Goal: Task Accomplishment & Management: Use online tool/utility

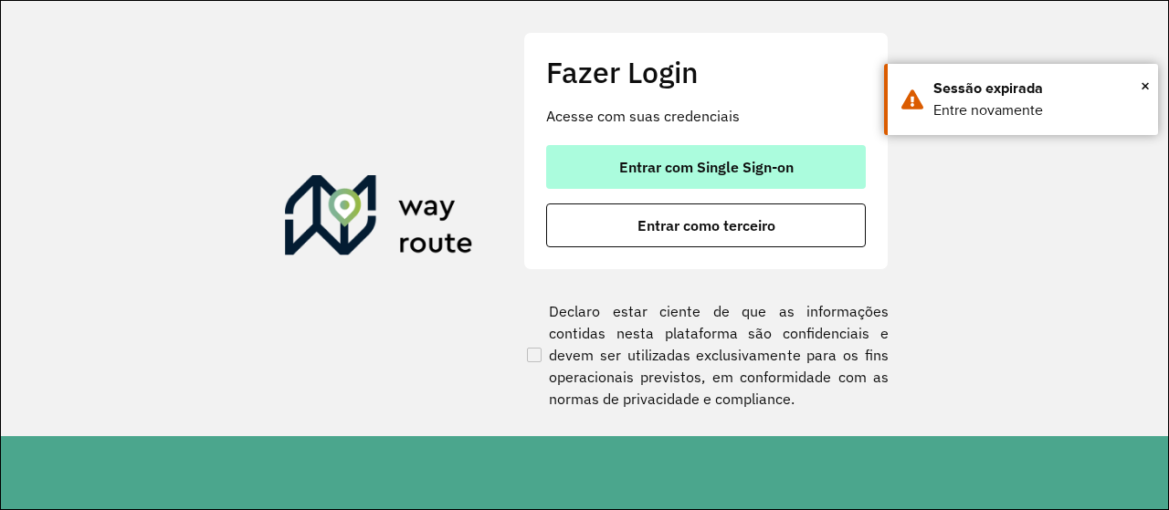
click at [708, 176] on button "Entrar com Single Sign-on" at bounding box center [706, 167] width 320 height 44
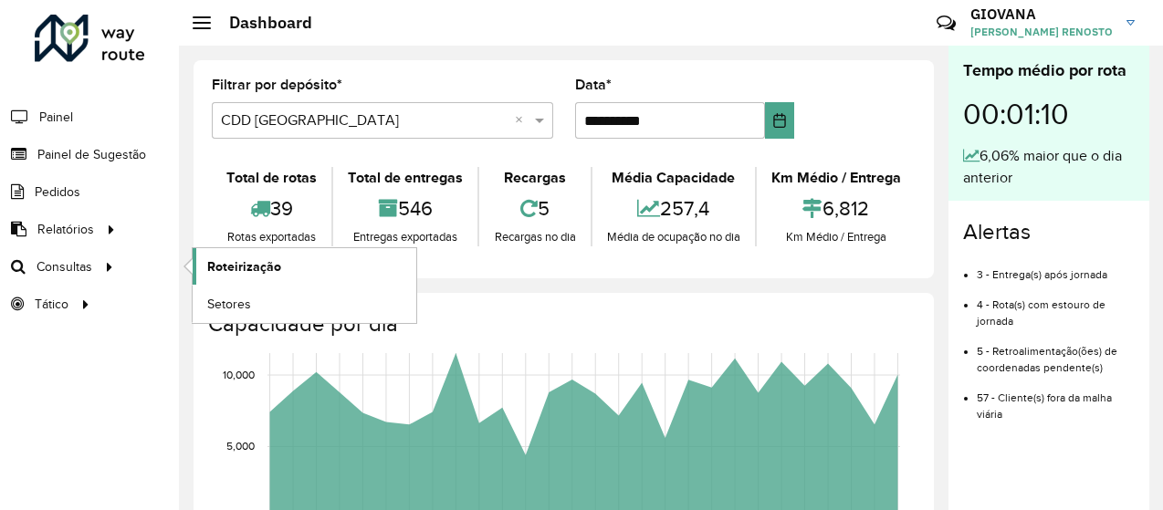
click at [264, 274] on span "Roteirização" at bounding box center [244, 266] width 74 height 19
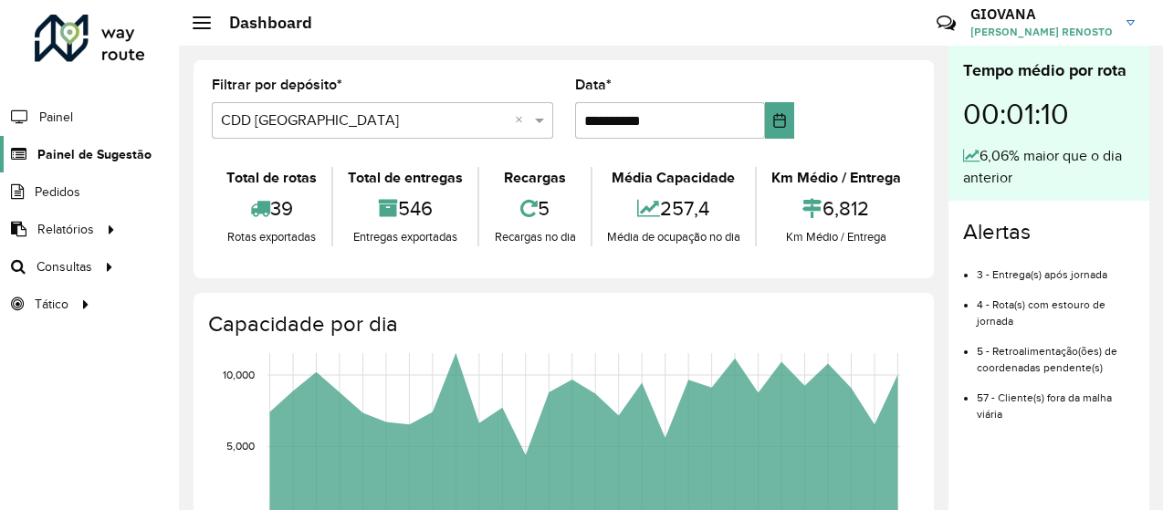
click at [72, 153] on span "Painel de Sugestão" at bounding box center [94, 154] width 114 height 19
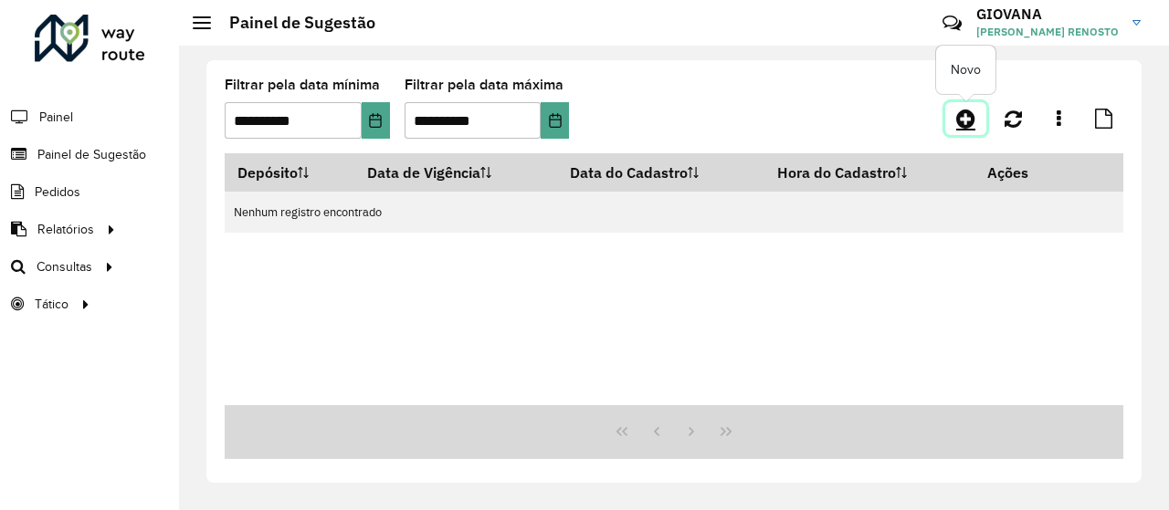
click at [964, 121] on icon at bounding box center [965, 119] width 19 height 22
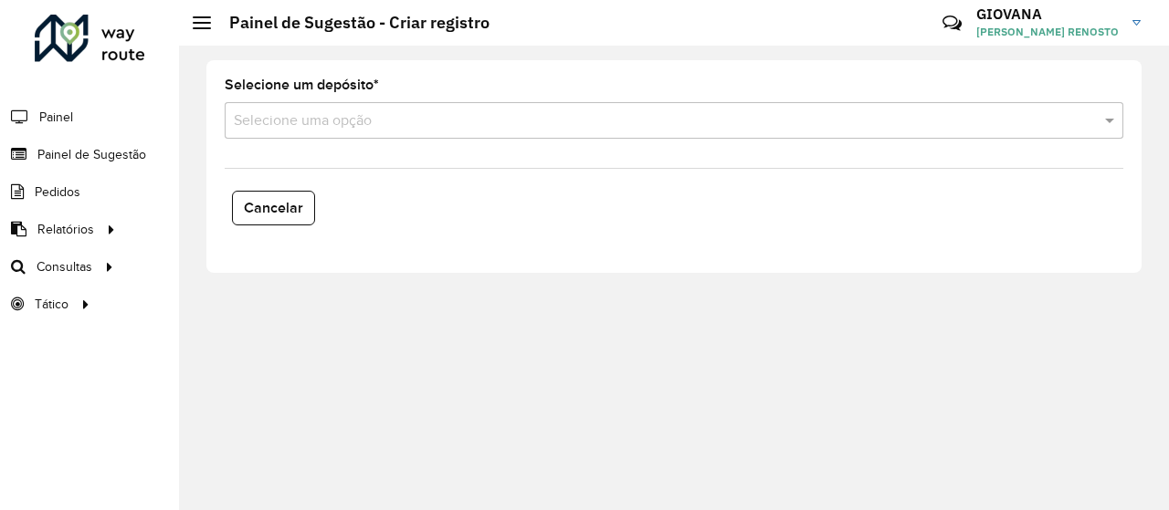
click at [612, 140] on formly-field "Selecione um depósito * Selecione uma opção" at bounding box center [674, 116] width 920 height 75
click at [623, 130] on input "text" at bounding box center [656, 121] width 844 height 22
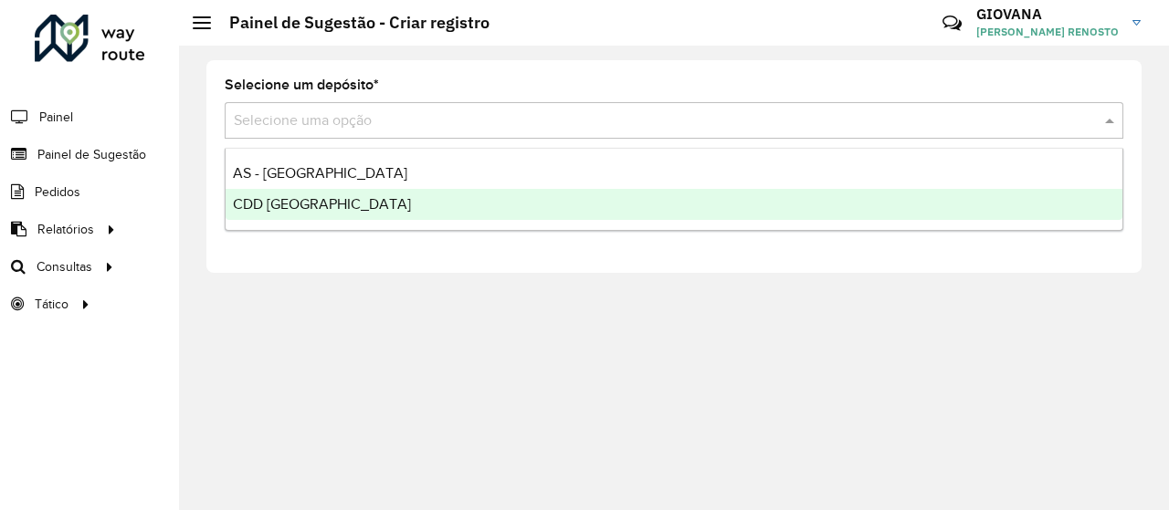
click at [421, 212] on div "CDD Florianópolis" at bounding box center [674, 204] width 897 height 31
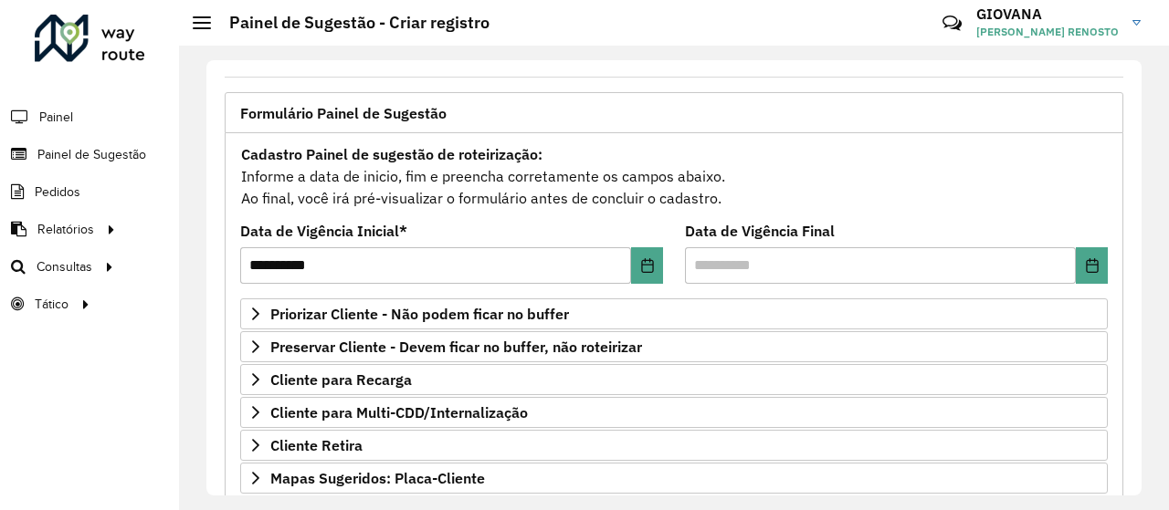
scroll to position [400, 0]
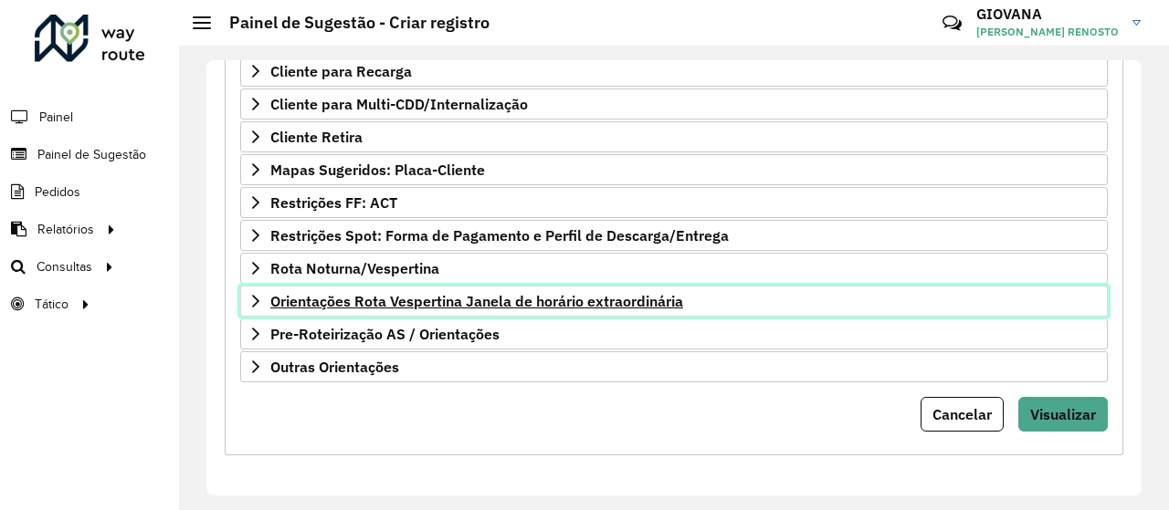
click at [471, 306] on span "Orientações Rota Vespertina Janela de horário extraordinária" at bounding box center [476, 301] width 413 height 15
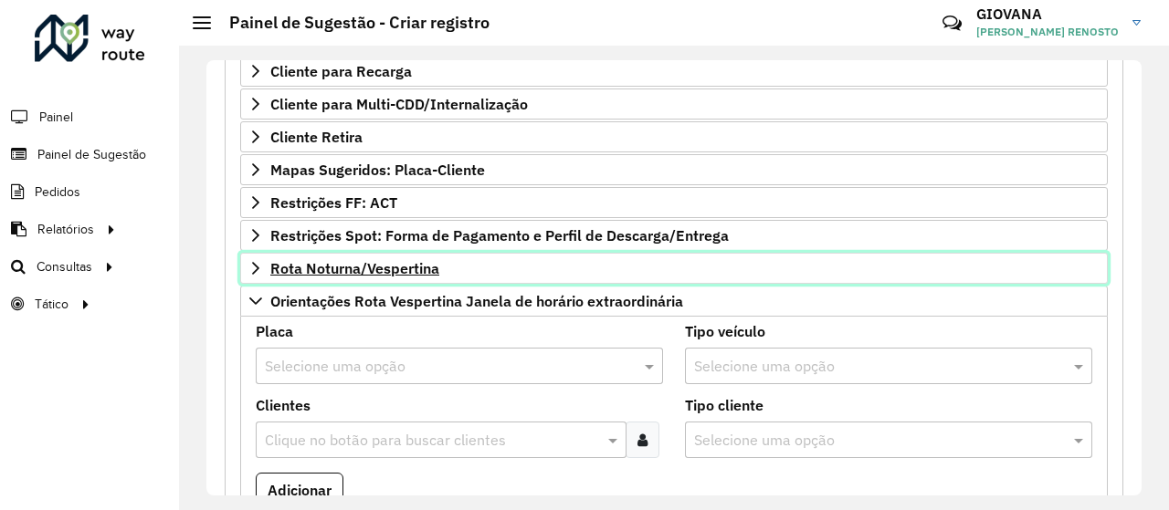
click at [428, 282] on link "Rota Noturna/Vespertina" at bounding box center [673, 268] width 867 height 31
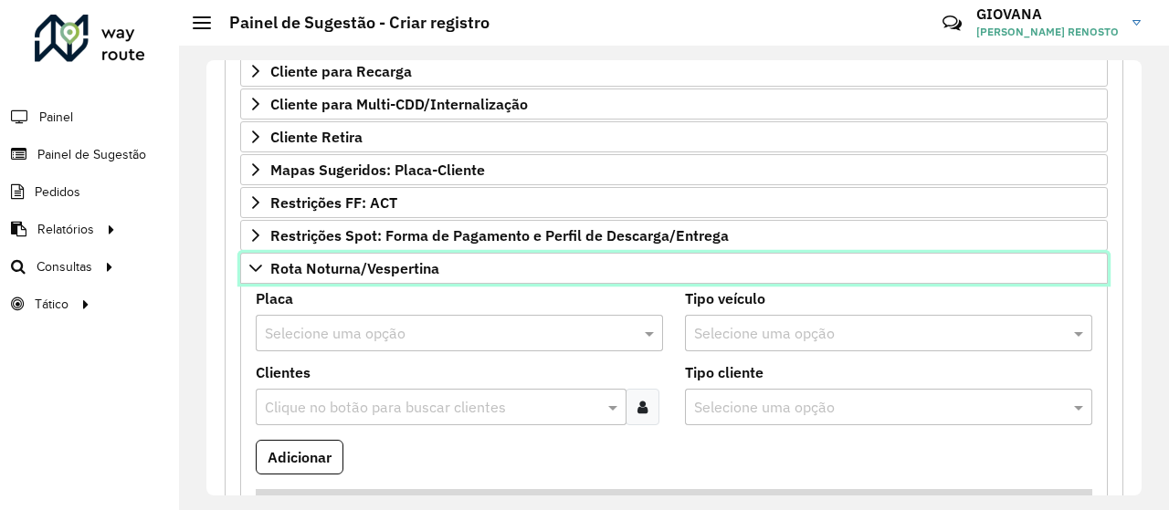
scroll to position [126, 0]
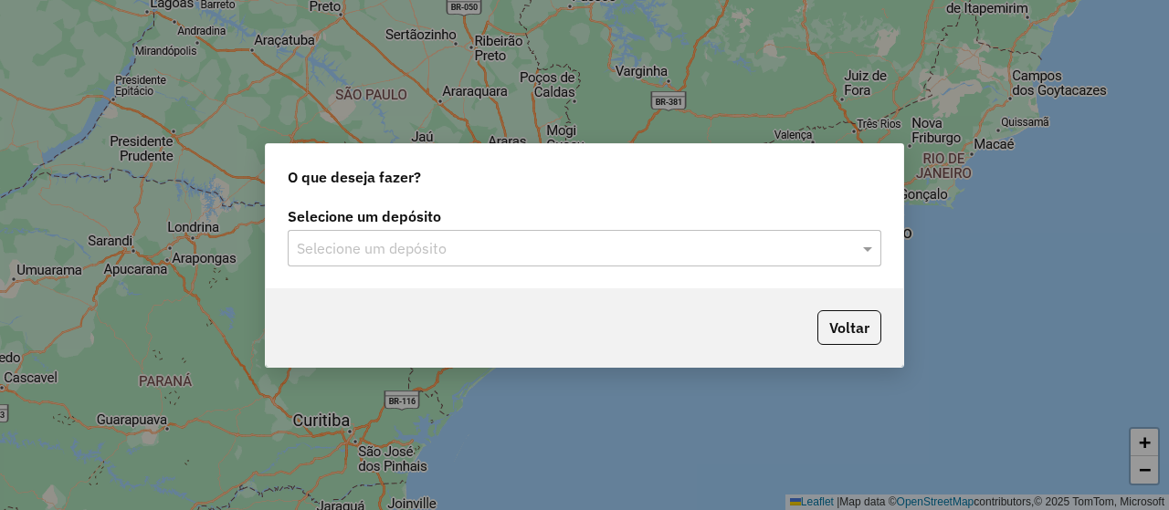
click at [524, 252] on input "text" at bounding box center [566, 249] width 539 height 22
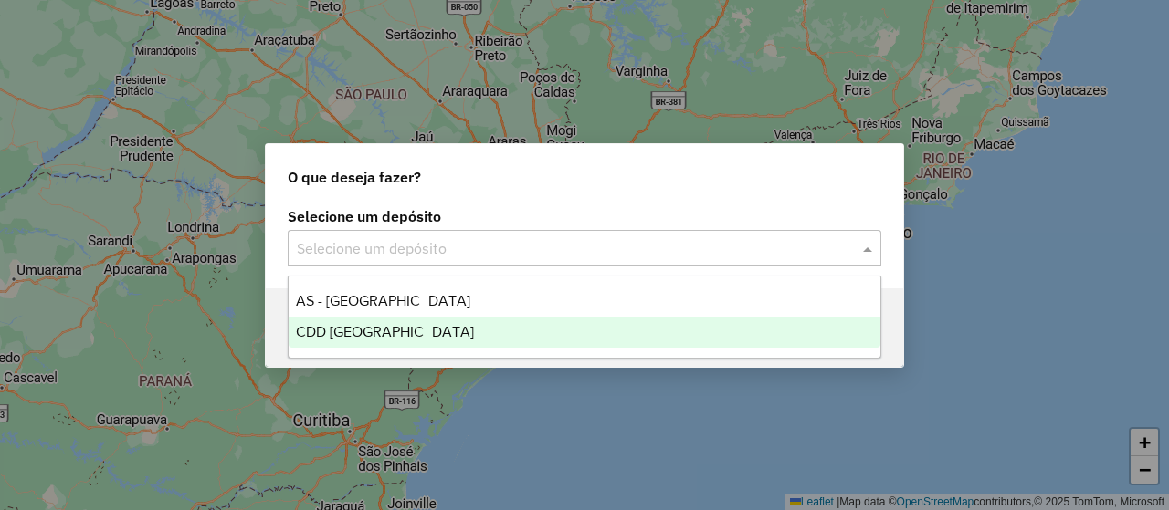
click at [446, 331] on div "CDD Florianópolis" at bounding box center [585, 332] width 592 height 31
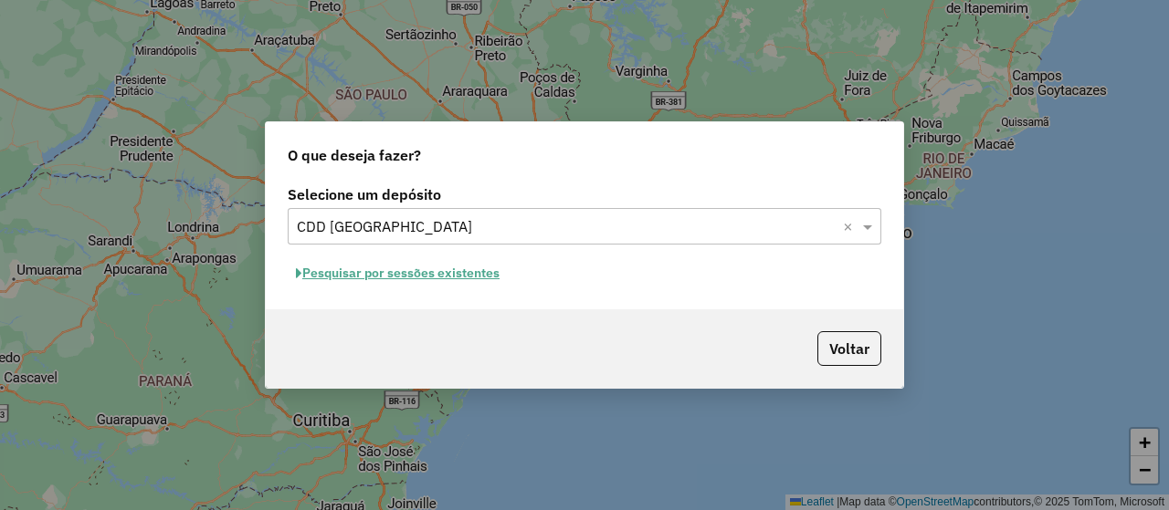
click at [493, 291] on div "Selecione um depósito Selecione um depósito × CDD Florianópolis × Pesquisar por…" at bounding box center [584, 245] width 637 height 129
click at [479, 280] on button "Pesquisar por sessões existentes" at bounding box center [398, 273] width 220 height 28
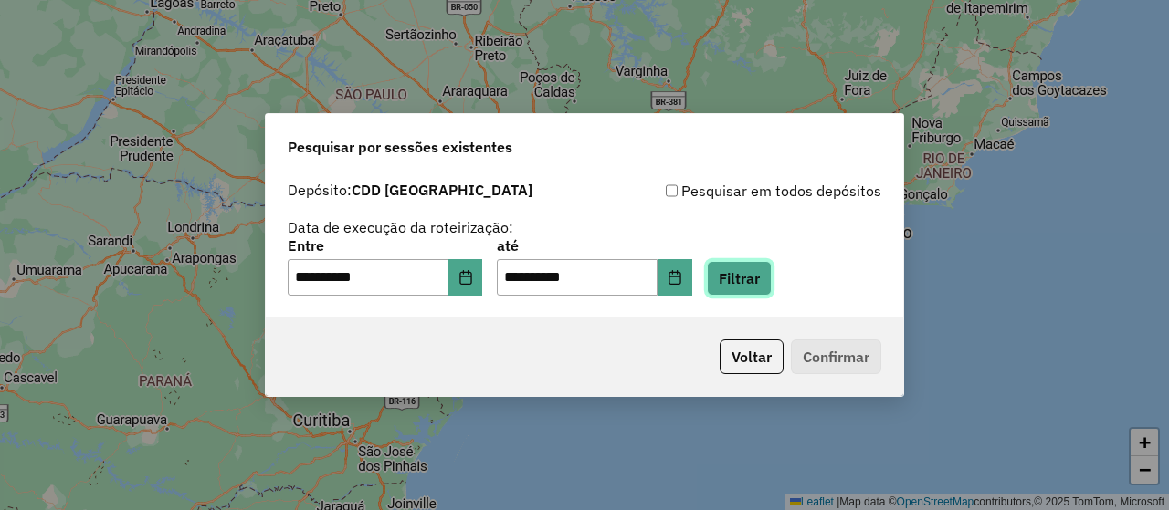
click at [772, 289] on button "Filtrar" at bounding box center [739, 278] width 65 height 35
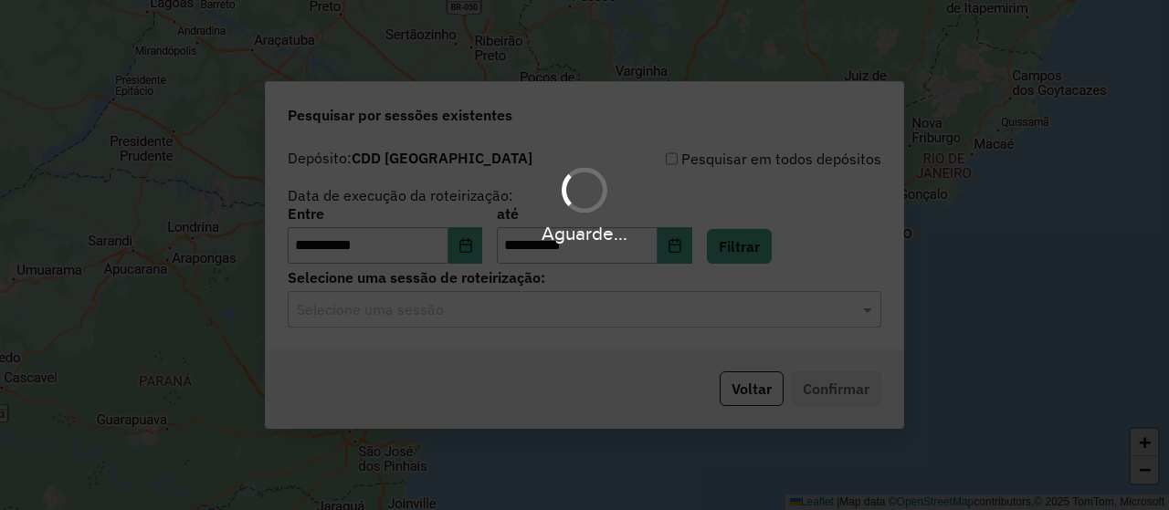
click at [616, 322] on div "Selecione uma sessão" at bounding box center [584, 309] width 593 height 37
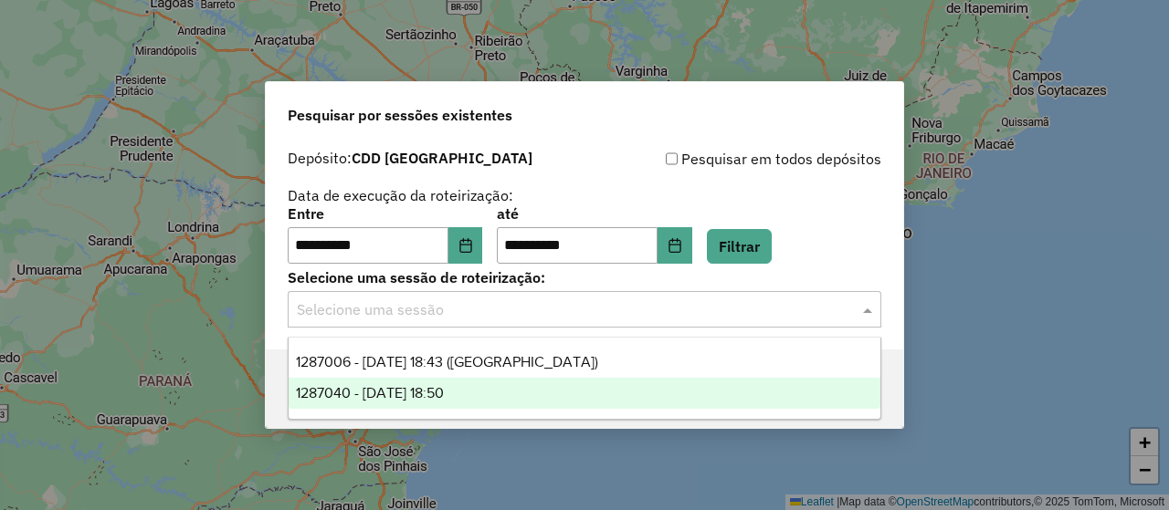
click at [605, 394] on div "1287040 - 02/10/2025 18:50" at bounding box center [585, 393] width 592 height 31
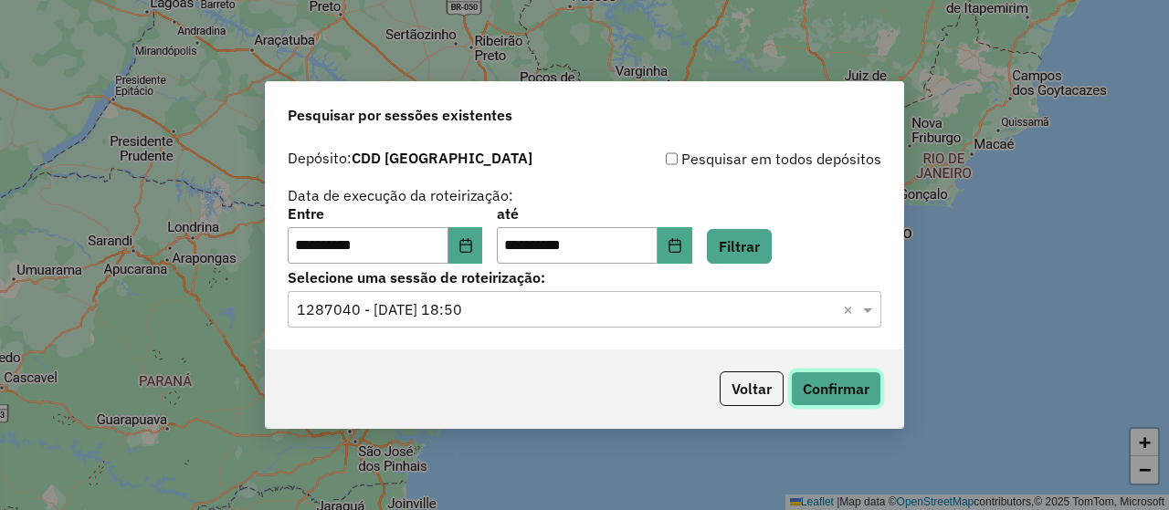
click at [851, 383] on button "Confirmar" at bounding box center [836, 389] width 90 height 35
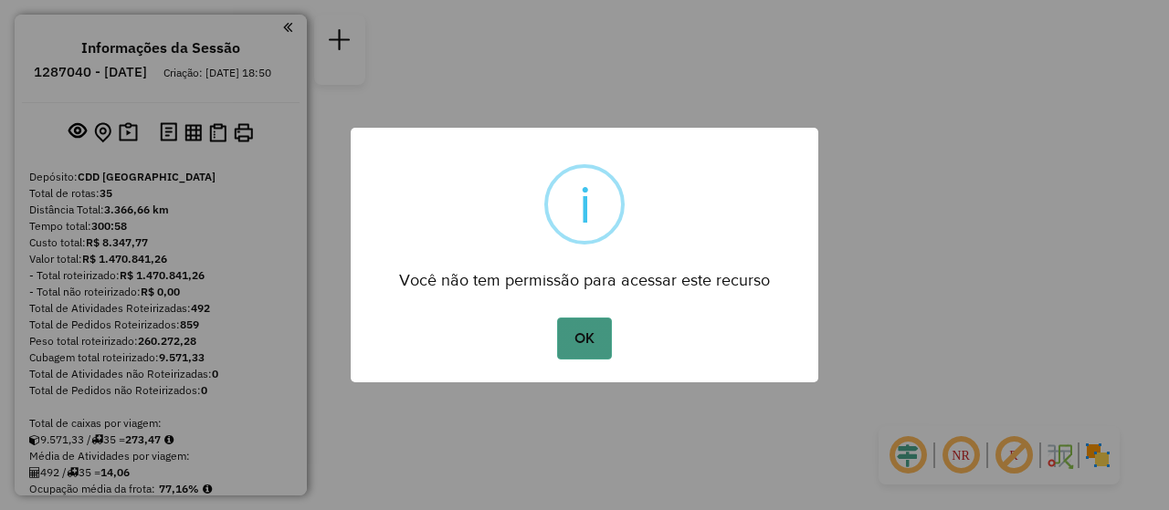
click at [592, 327] on button "OK" at bounding box center [584, 339] width 54 height 42
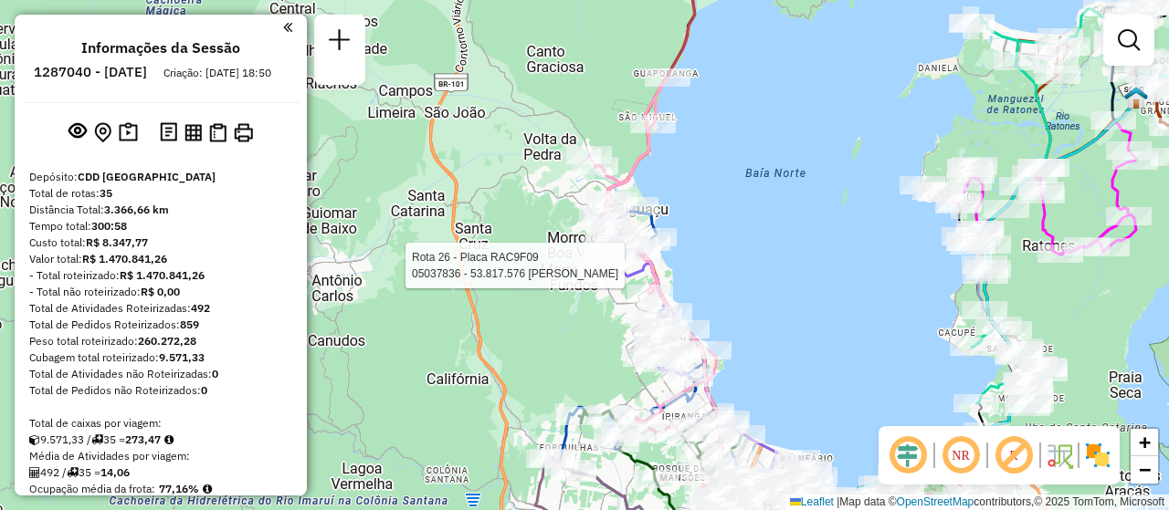
select select "**********"
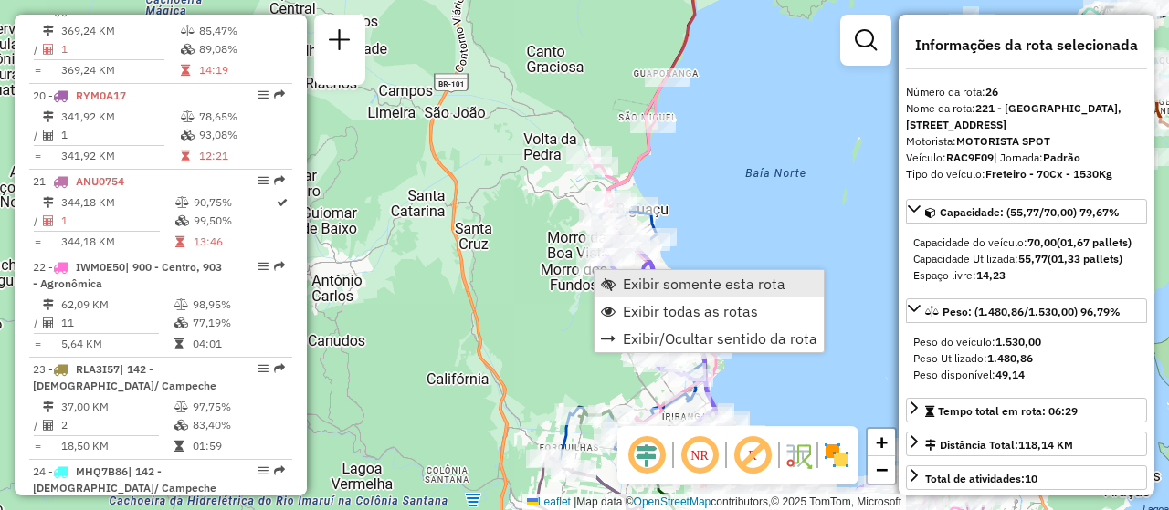
scroll to position [3338, 0]
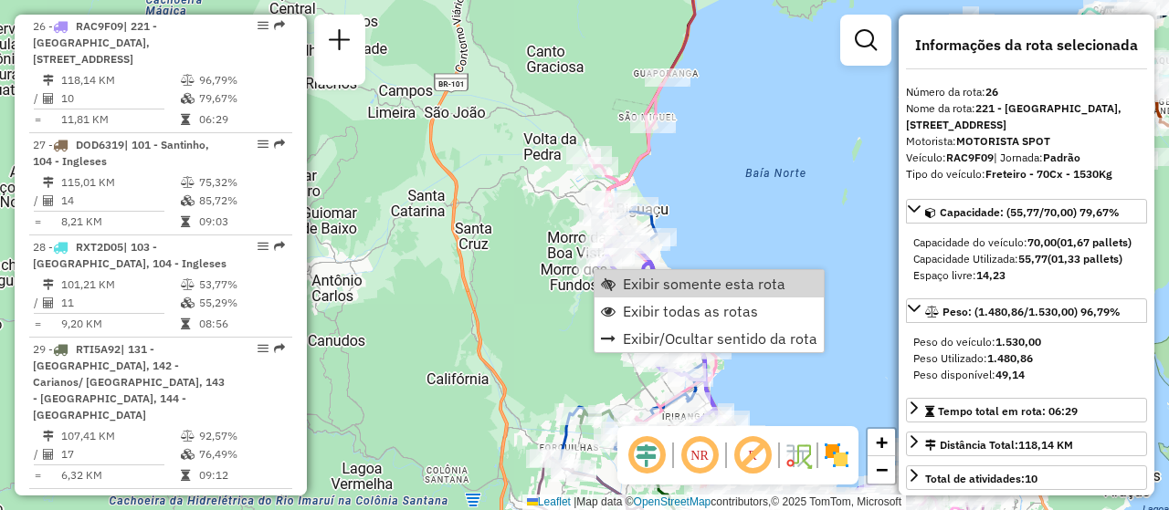
click at [728, 229] on div "Janela de atendimento Grade de atendimento Capacidade Transportadoras Veículos …" at bounding box center [584, 255] width 1169 height 510
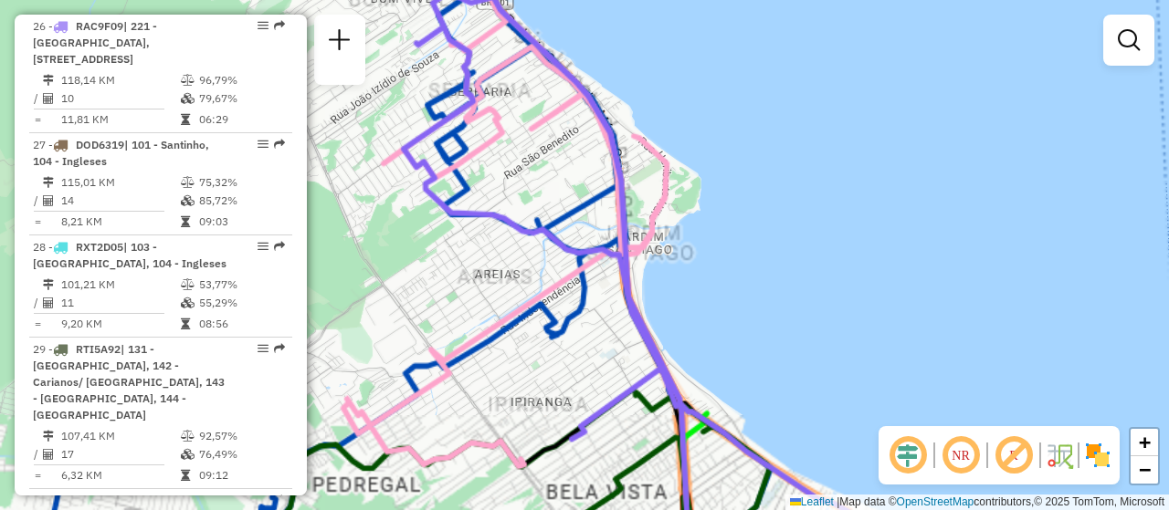
drag, startPoint x: 722, startPoint y: 388, endPoint x: 747, endPoint y: 214, distance: 176.1
click at [747, 214] on div "Janela de atendimento Grade de atendimento Capacidade Transportadoras Veículos …" at bounding box center [584, 255] width 1169 height 510
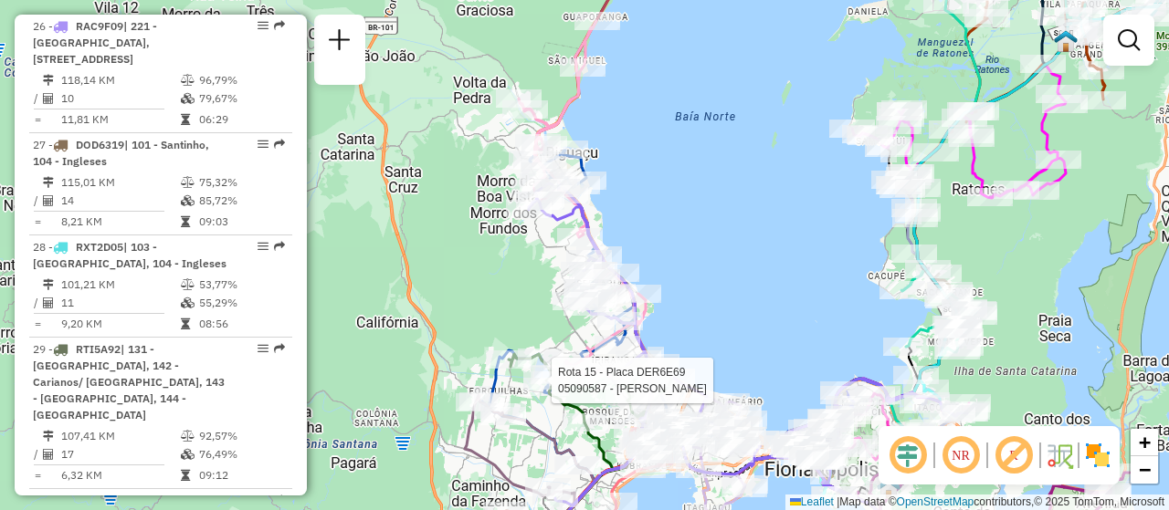
select select "**********"
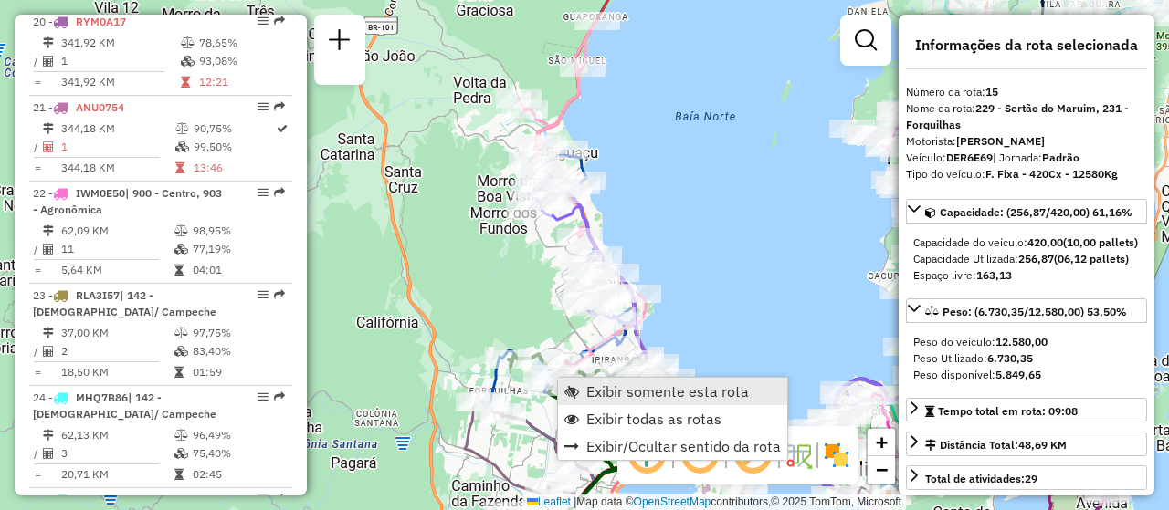
scroll to position [2262, 0]
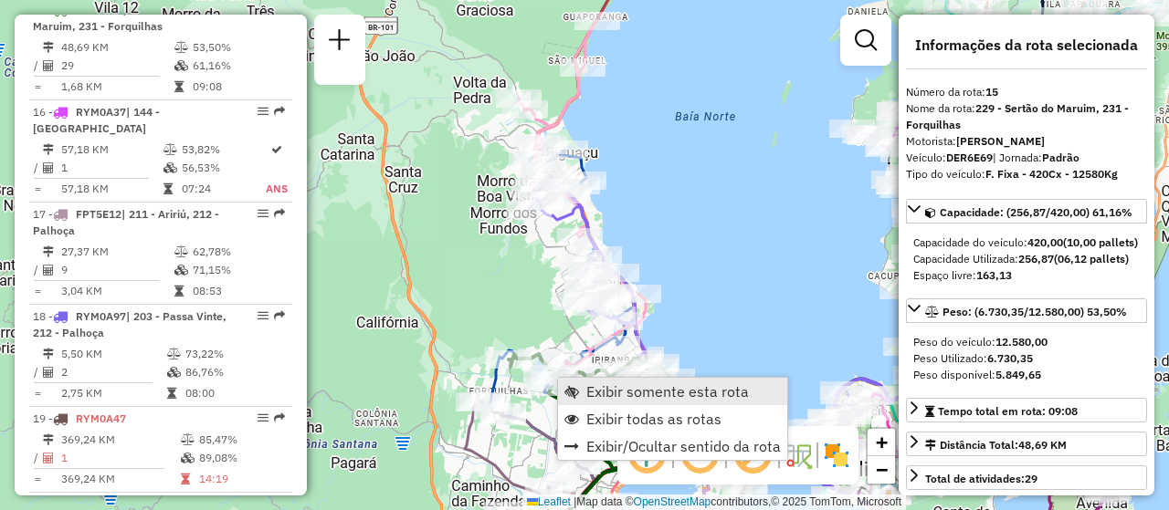
click at [693, 394] on span "Exibir somente esta rota" at bounding box center [667, 391] width 163 height 15
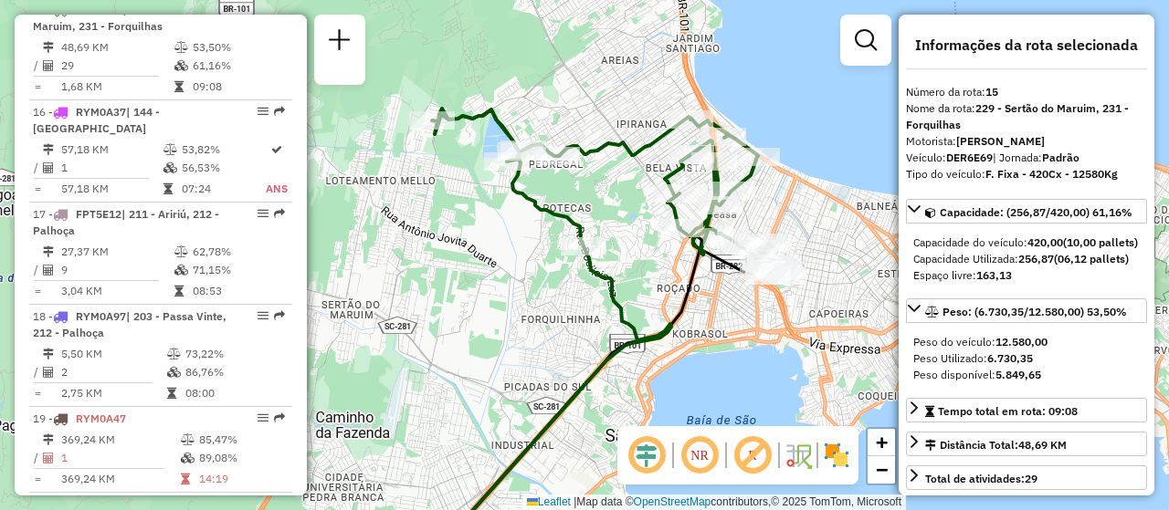
drag, startPoint x: 701, startPoint y: 318, endPoint x: 724, endPoint y: 400, distance: 85.3
click at [724, 400] on div "Janela de atendimento Grade de atendimento Capacidade Transportadoras Veículos …" at bounding box center [584, 255] width 1169 height 510
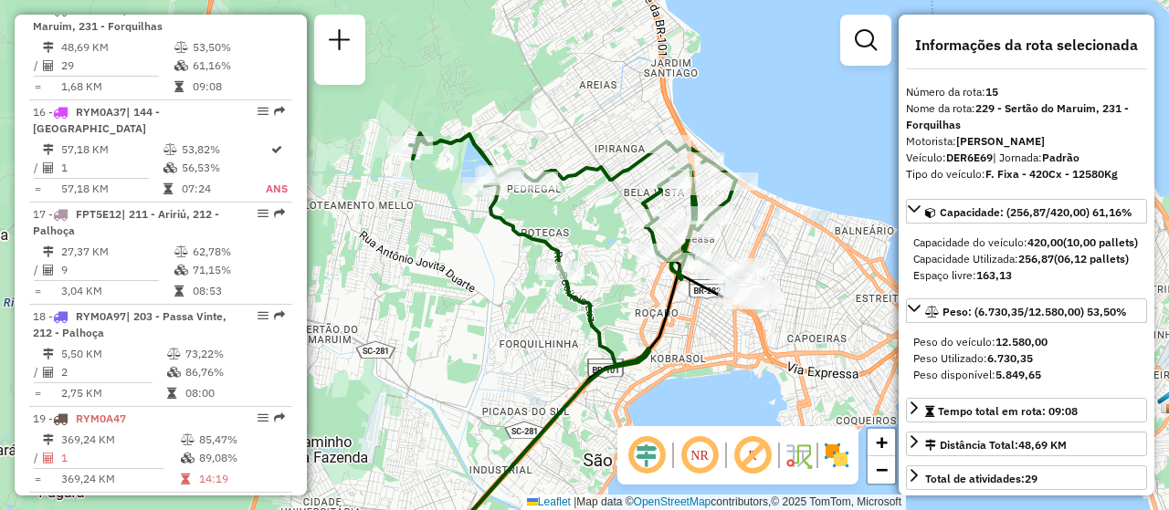
drag, startPoint x: 734, startPoint y: 376, endPoint x: 712, endPoint y: 401, distance: 33.0
click at [712, 401] on div "Janela de atendimento Grade de atendimento Capacidade Transportadoras Veículos …" at bounding box center [584, 255] width 1169 height 510
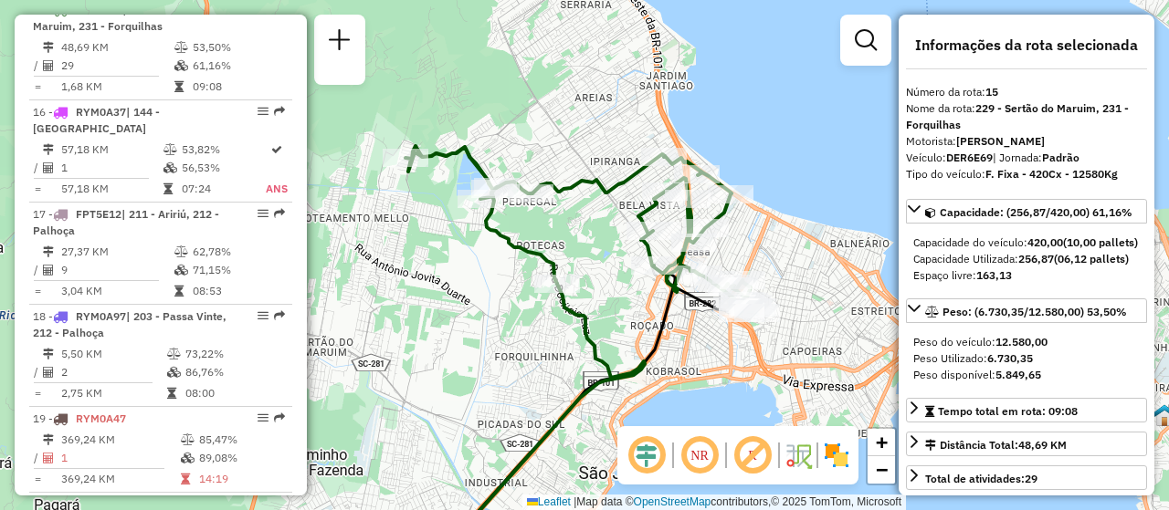
drag, startPoint x: 793, startPoint y: 267, endPoint x: 782, endPoint y: 301, distance: 36.4
click at [782, 301] on div "Janela de atendimento Grade de atendimento Capacidade Transportadoras Veículos …" at bounding box center [584, 255] width 1169 height 510
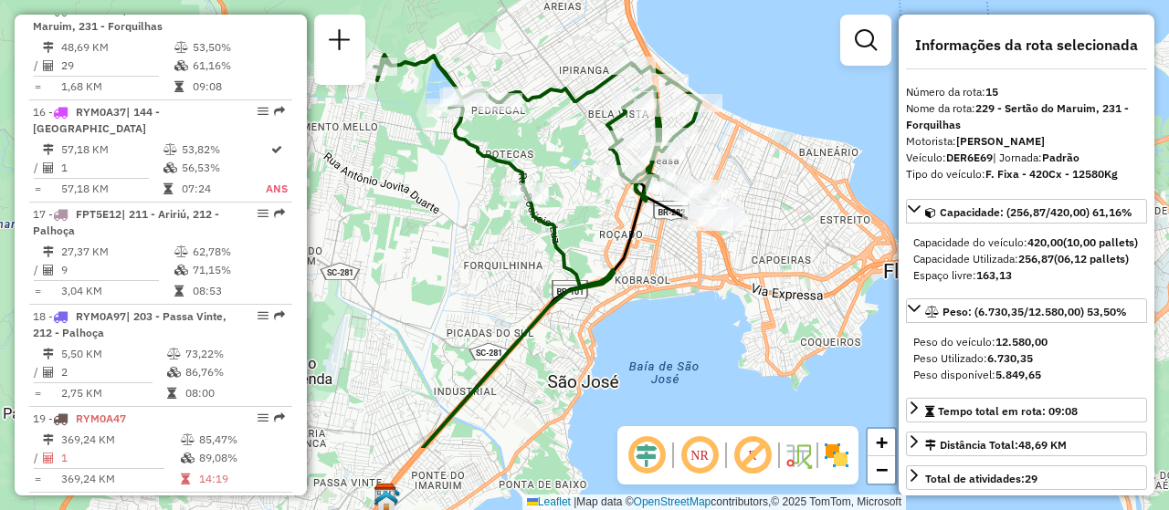
drag, startPoint x: 596, startPoint y: 299, endPoint x: 572, endPoint y: 186, distance: 115.9
click at [572, 186] on div "Janela de atendimento Grade de atendimento Capacidade Transportadoras Veículos …" at bounding box center [584, 255] width 1169 height 510
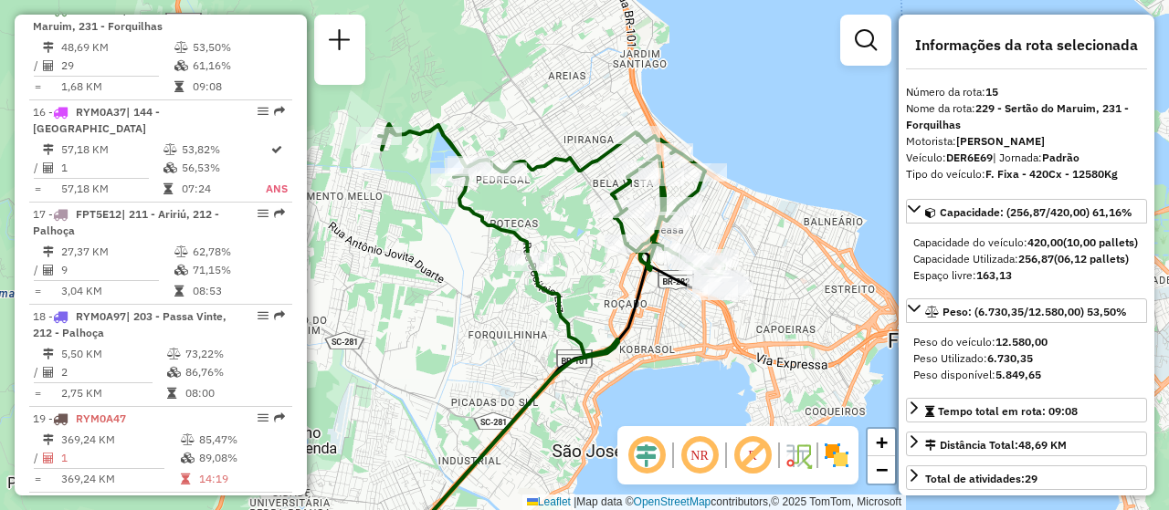
drag, startPoint x: 659, startPoint y: 280, endPoint x: 665, endPoint y: 341, distance: 61.4
click at [661, 352] on div "Janela de atendimento Grade de atendimento Capacidade Transportadoras Veículos …" at bounding box center [584, 255] width 1169 height 510
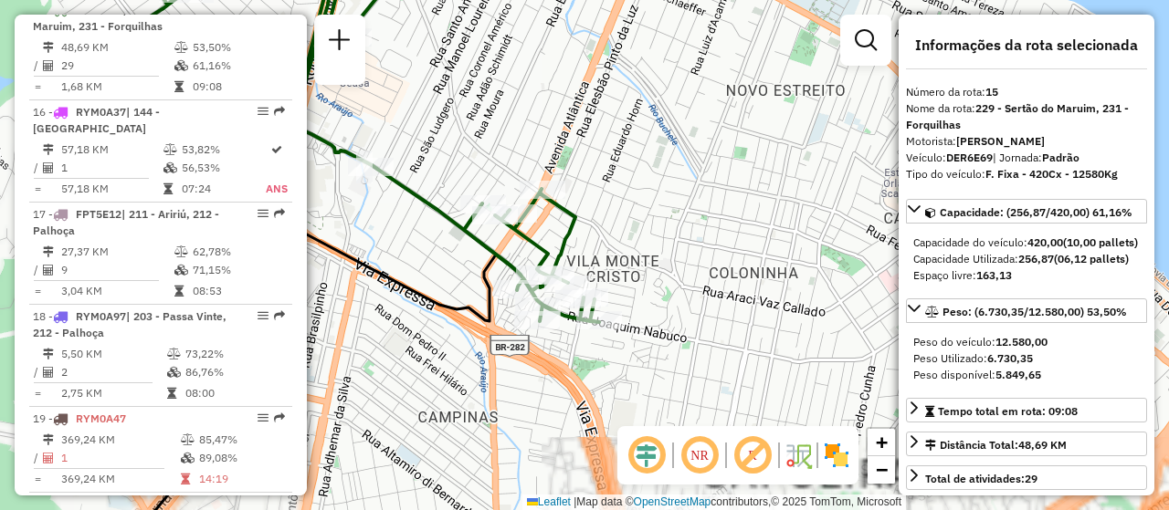
drag, startPoint x: 643, startPoint y: 274, endPoint x: 754, endPoint y: 331, distance: 125.4
click at [756, 331] on div "Janela de atendimento Grade de atendimento Capacidade Transportadoras Veículos …" at bounding box center [584, 255] width 1169 height 510
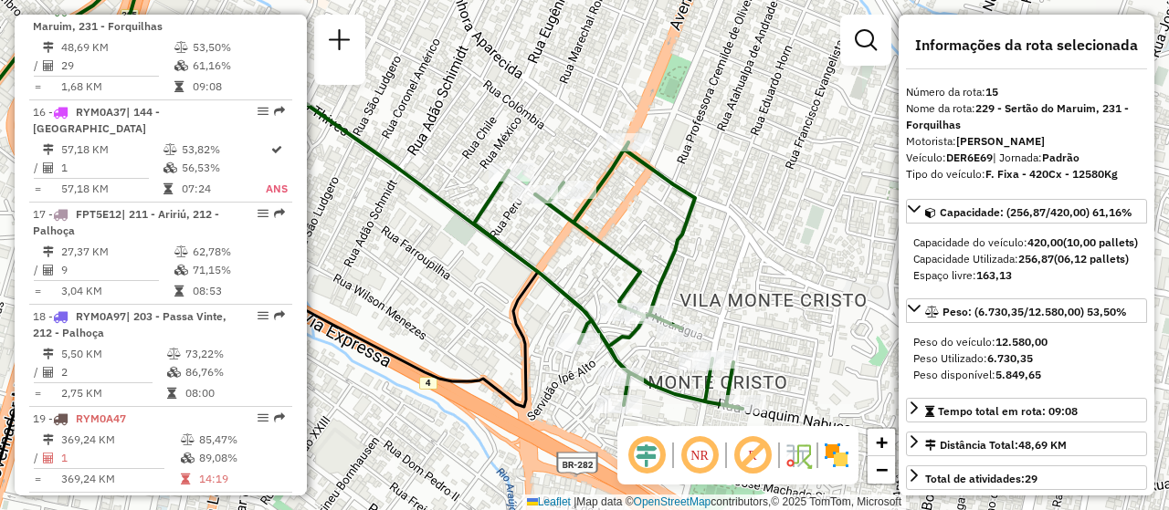
drag, startPoint x: 638, startPoint y: 259, endPoint x: 732, endPoint y: 283, distance: 97.0
click at [732, 283] on div "Janela de atendimento Grade de atendimento Capacidade Transportadoras Veículos …" at bounding box center [584, 255] width 1169 height 510
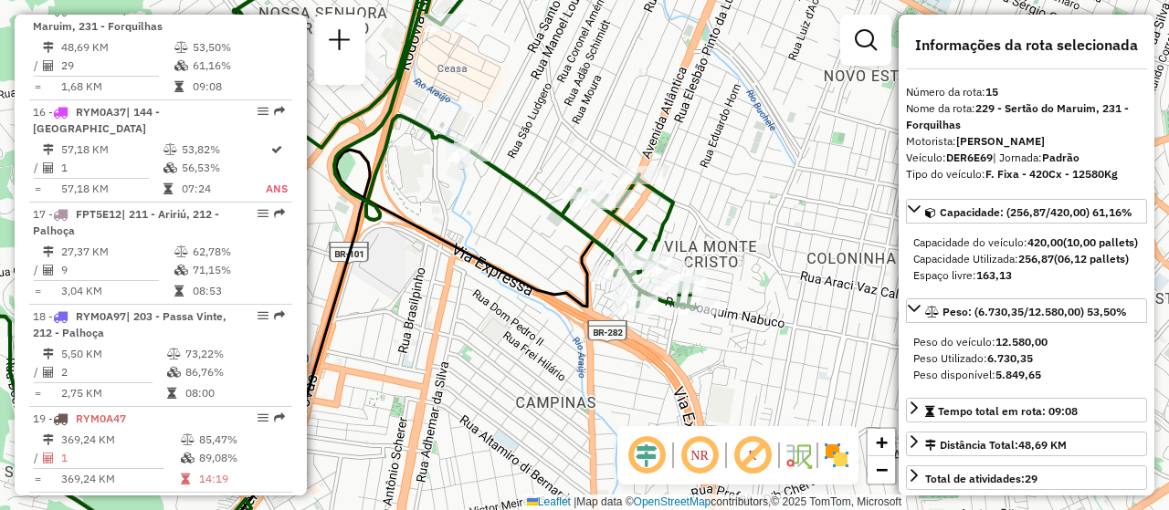
drag, startPoint x: 793, startPoint y: 368, endPoint x: 751, endPoint y: 318, distance: 65.5
click at [751, 318] on div "Janela de atendimento Grade de atendimento Capacidade Transportadoras Veículos …" at bounding box center [584, 255] width 1169 height 510
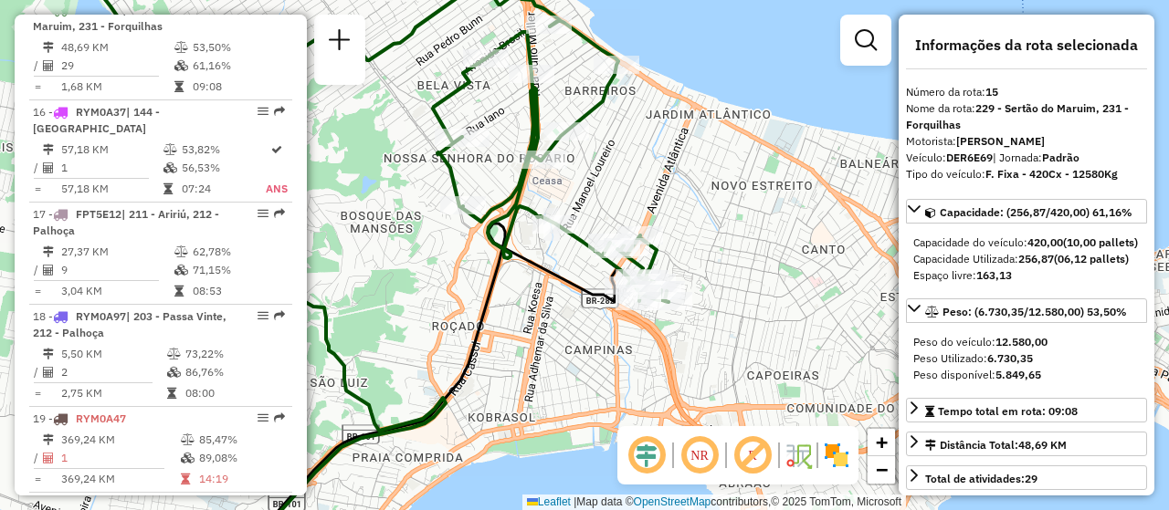
drag, startPoint x: 757, startPoint y: 336, endPoint x: 700, endPoint y: 324, distance: 57.8
click at [700, 324] on div "Janela de atendimento Grade de atendimento Capacidade Transportadoras Veículos …" at bounding box center [584, 255] width 1169 height 510
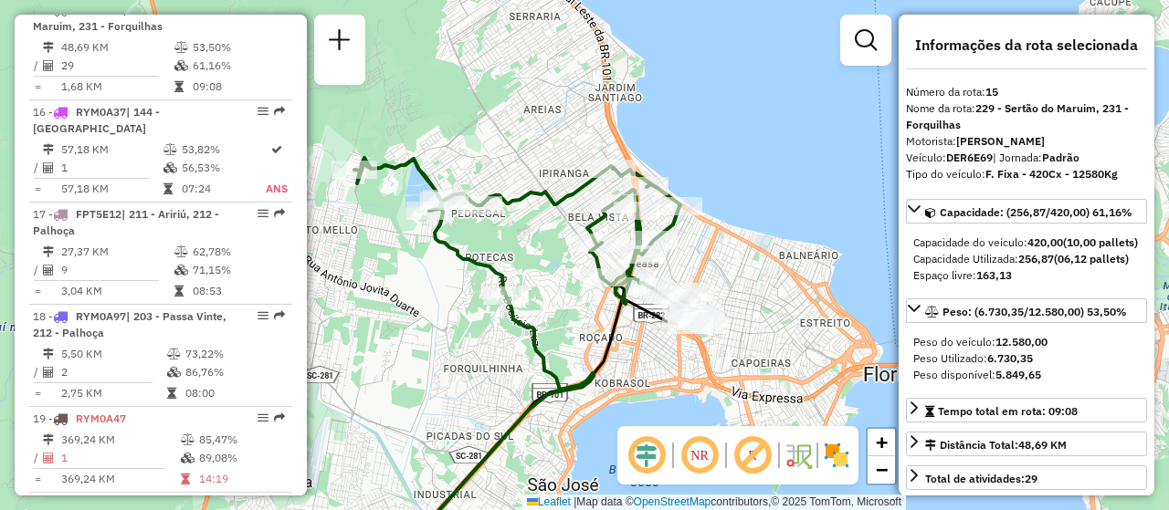
drag, startPoint x: 476, startPoint y: 214, endPoint x: 569, endPoint y: 277, distance: 112.4
click at [569, 277] on div "Janela de atendimento Grade de atendimento Capacidade Transportadoras Veículos …" at bounding box center [584, 255] width 1169 height 510
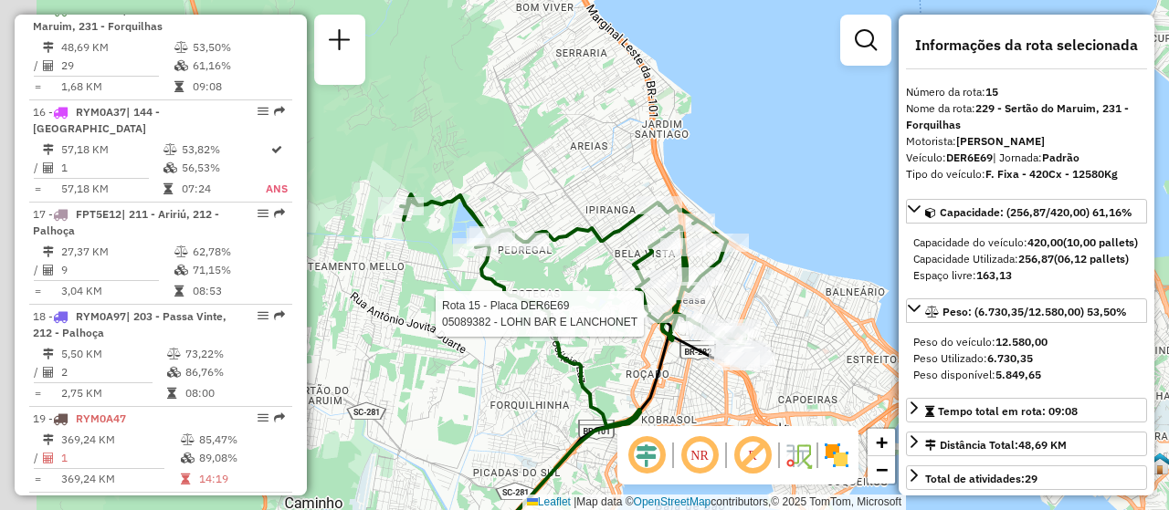
drag, startPoint x: 571, startPoint y: 279, endPoint x: 597, endPoint y: 294, distance: 30.2
click at [589, 293] on div "Rota 15 - Placa DER6E69 05089382 - LOHN BAR E LANCHONET Janela de atendimento G…" at bounding box center [584, 255] width 1169 height 510
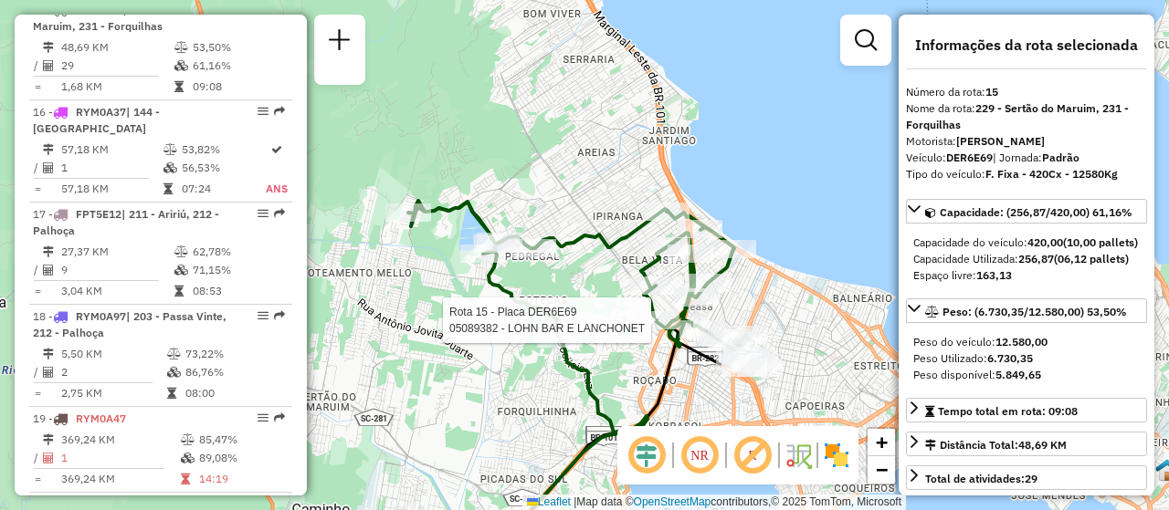
click at [762, 140] on div "Rota 15 - Placa DER6E69 05089382 - LOHN BAR E LANCHONET Rota 15 - Placa DER6E69…" at bounding box center [584, 255] width 1169 height 510
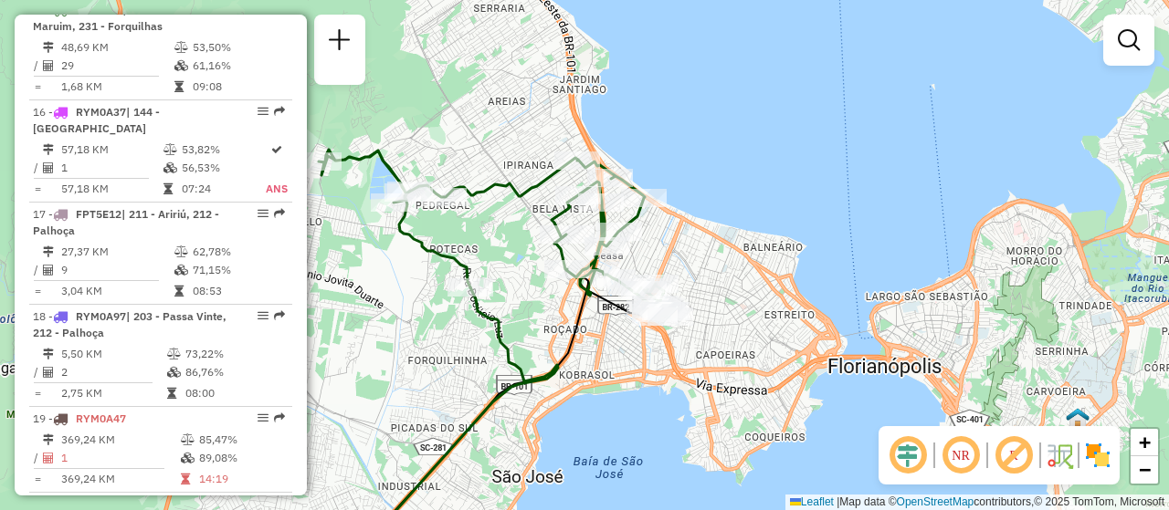
drag, startPoint x: 691, startPoint y: 355, endPoint x: 604, endPoint y: 305, distance: 101.0
click at [604, 305] on icon at bounding box center [519, 394] width 249 height 233
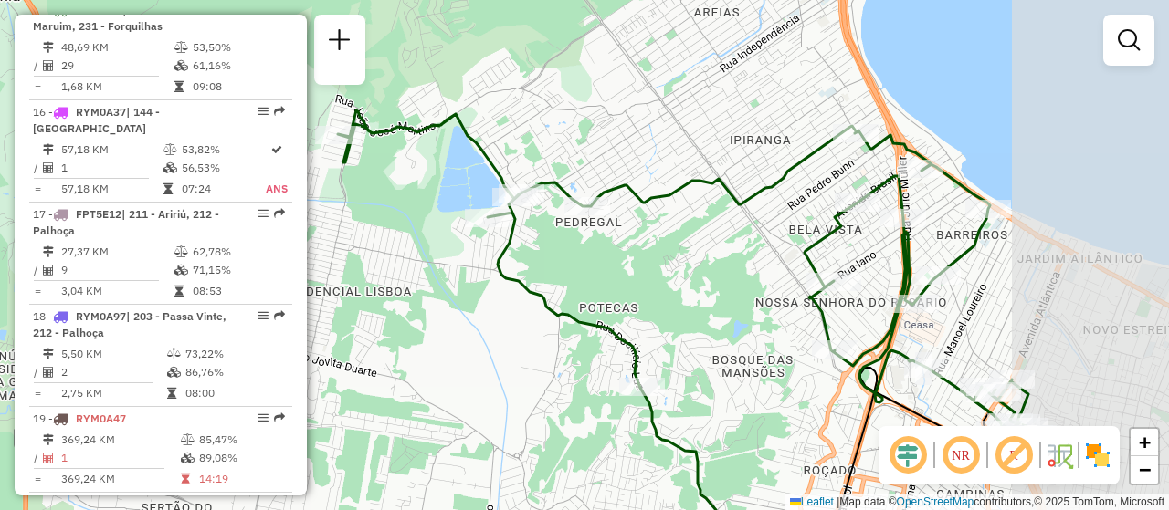
drag, startPoint x: 793, startPoint y: 289, endPoint x: 492, endPoint y: 280, distance: 301.4
click at [492, 280] on div "Janela de atendimento Grade de atendimento Capacidade Transportadoras Veículos …" at bounding box center [584, 255] width 1169 height 510
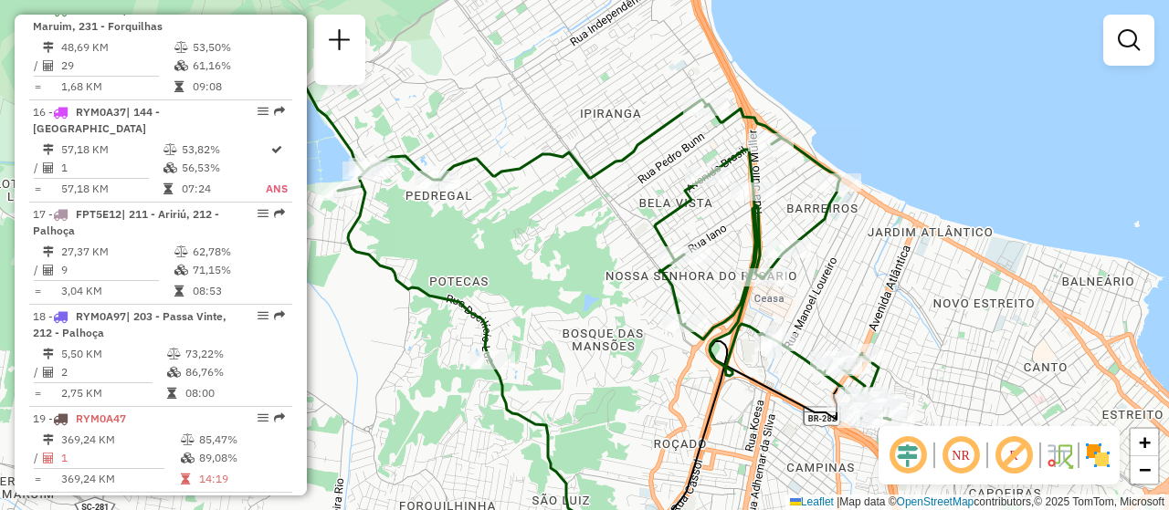
drag, startPoint x: 952, startPoint y: 331, endPoint x: 892, endPoint y: 271, distance: 85.2
click at [892, 271] on div "Janela de atendimento Grade de atendimento Capacidade Transportadoras Veículos …" at bounding box center [584, 255] width 1169 height 510
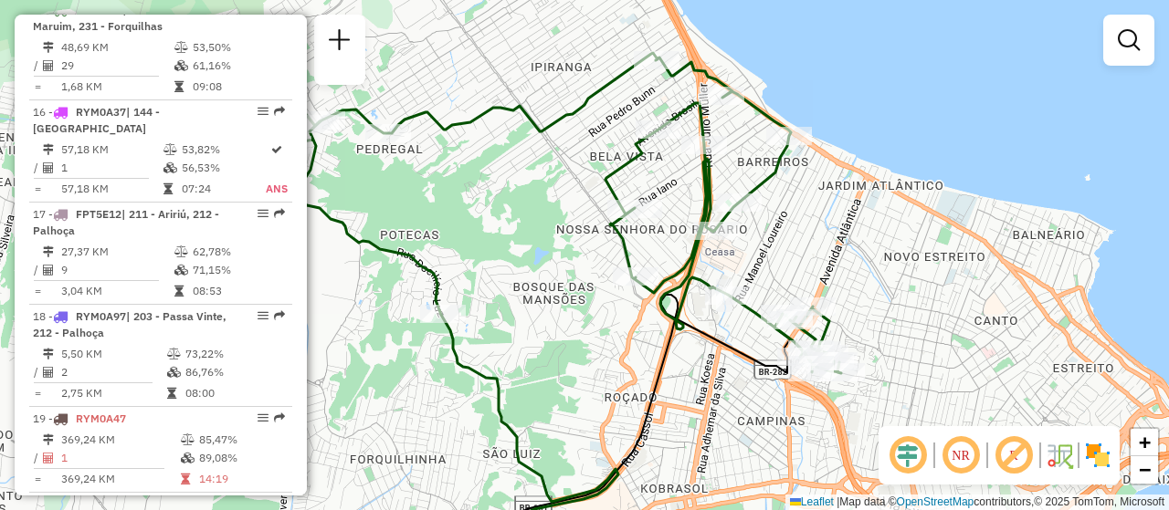
click at [1101, 451] on img at bounding box center [1097, 455] width 29 height 29
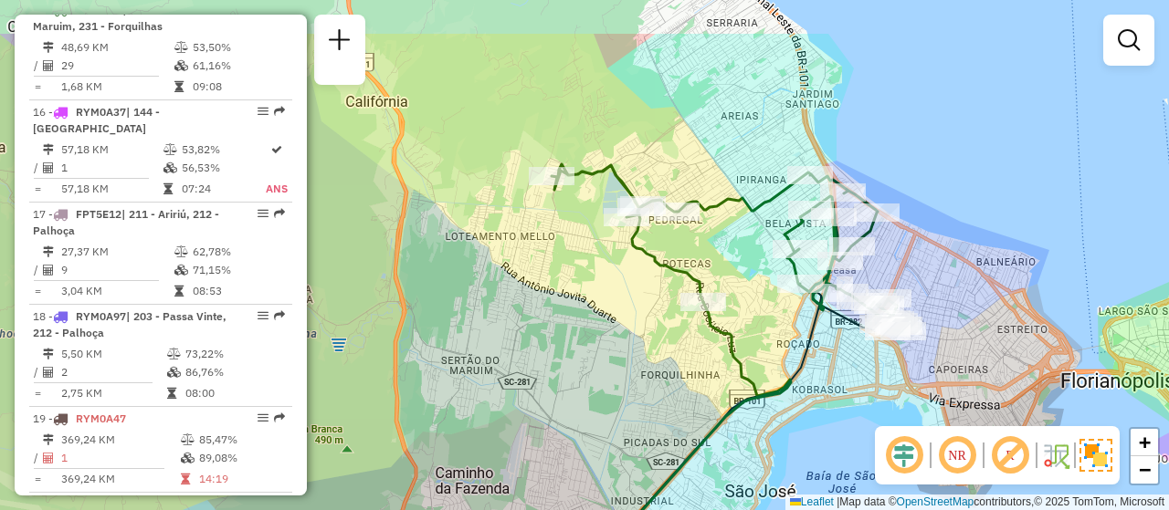
drag, startPoint x: 905, startPoint y: 145, endPoint x: 936, endPoint y: 241, distance: 100.8
click at [966, 233] on div "Janela de atendimento Grade de atendimento Capacidade Transportadoras Veículos …" at bounding box center [584, 255] width 1169 height 510
